Goal: Task Accomplishment & Management: Use online tool/utility

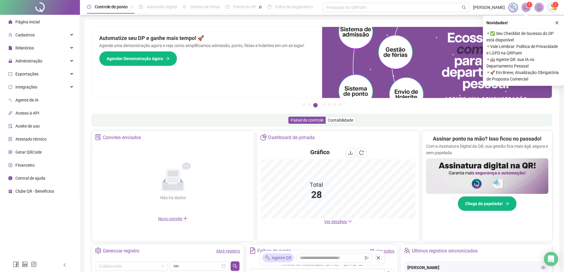
click at [331, 220] on span "Ver detalhes" at bounding box center [335, 221] width 23 height 5
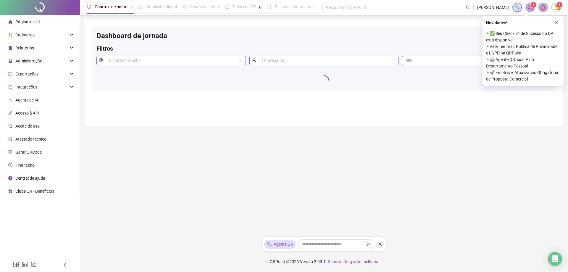
drag, startPoint x: 322, startPoint y: 179, endPoint x: 264, endPoint y: 169, distance: 58.9
click at [264, 169] on main "Dashboard de jornada Filtros Local de trabalho Empregador" at bounding box center [324, 126] width 479 height 213
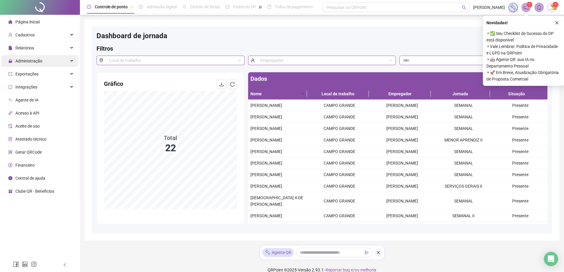
click at [24, 61] on span "Administração" at bounding box center [28, 61] width 27 height 5
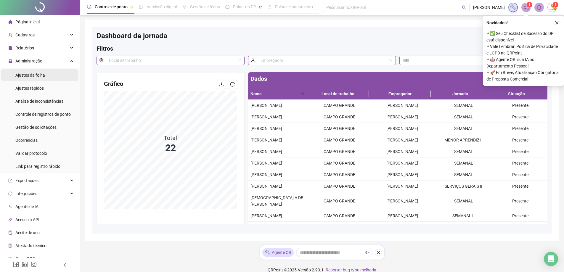
click at [33, 75] on span "Ajustes da folha" at bounding box center [30, 75] width 30 height 5
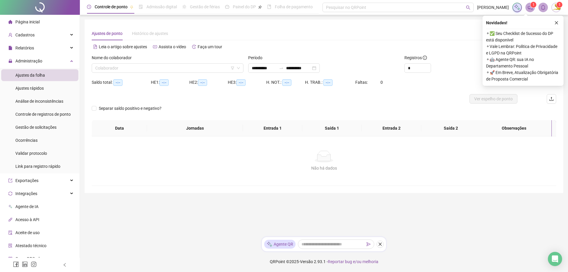
type input "**********"
click at [138, 67] on input "search" at bounding box center [164, 68] width 139 height 9
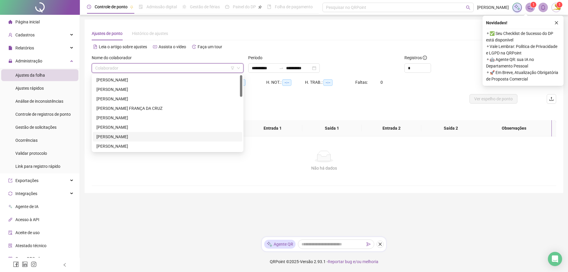
click at [119, 135] on div "[PERSON_NAME]" at bounding box center [167, 136] width 142 height 7
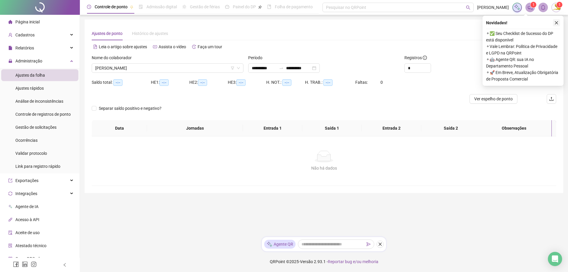
click at [560, 21] on button "button" at bounding box center [556, 22] width 7 height 7
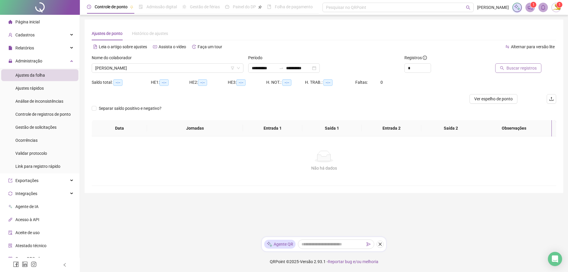
click at [518, 65] on span "Buscar registros" at bounding box center [522, 68] width 30 height 7
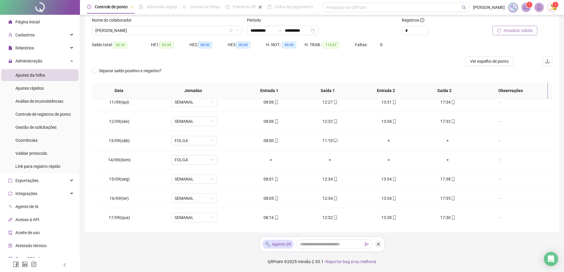
scroll to position [201, 0]
click at [185, 32] on span "[PERSON_NAME]" at bounding box center [166, 30] width 143 height 9
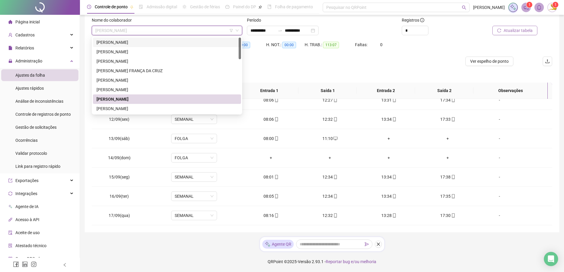
click at [127, 41] on div "[PERSON_NAME]" at bounding box center [166, 42] width 141 height 7
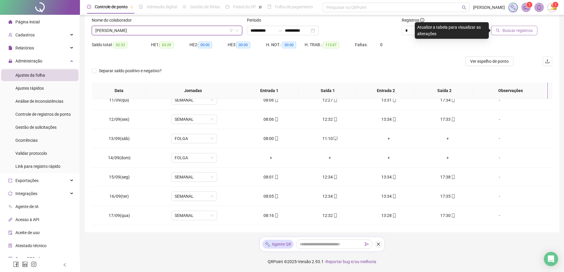
click at [507, 31] on span "Buscar registros" at bounding box center [517, 30] width 30 height 7
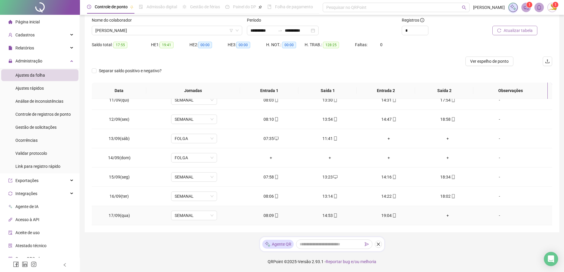
click at [443, 216] on div "+" at bounding box center [447, 215] width 49 height 7
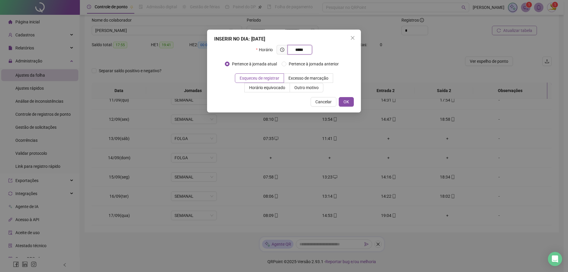
type input "*****"
click at [354, 103] on div "INSERIR NO DIA : [DATE] Horário ***** Pertence à jornada atual Pertence à jorna…" at bounding box center [284, 71] width 154 height 83
click at [349, 103] on span "OK" at bounding box center [347, 102] width 6 height 7
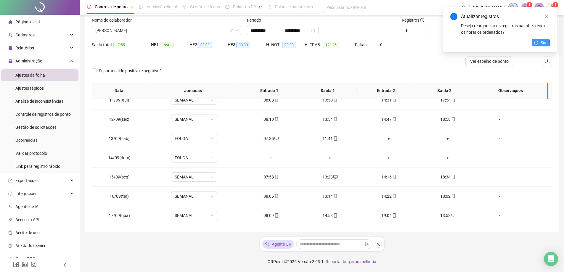
click at [537, 41] on icon "reload" at bounding box center [536, 43] width 4 height 4
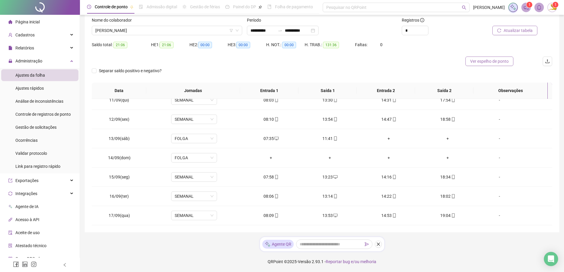
click at [498, 63] on span "Ver espelho de ponto" at bounding box center [489, 61] width 38 height 7
